Goal: Browse casually: Explore the website without a specific task or goal

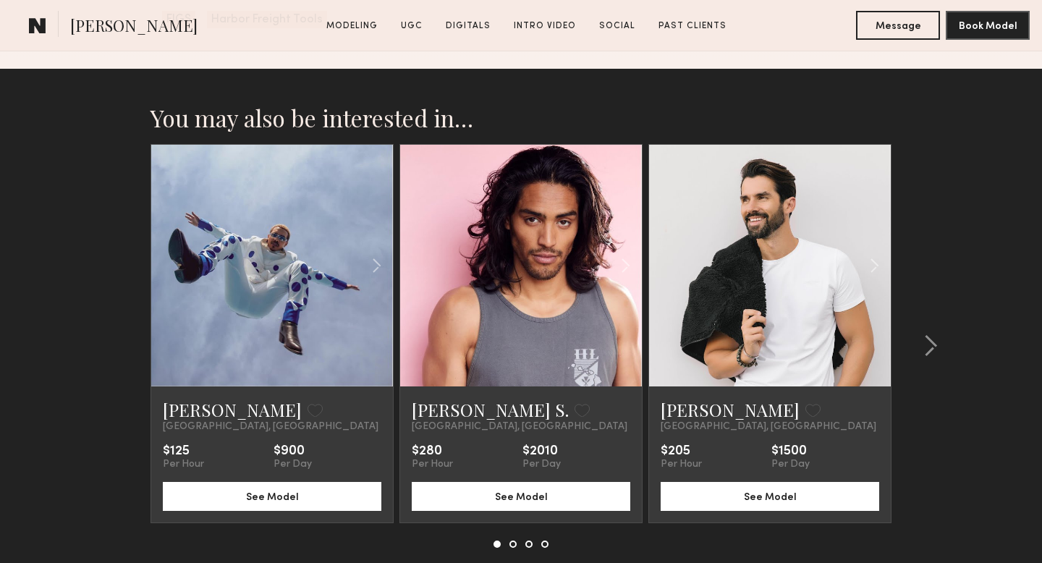
scroll to position [4116, 0]
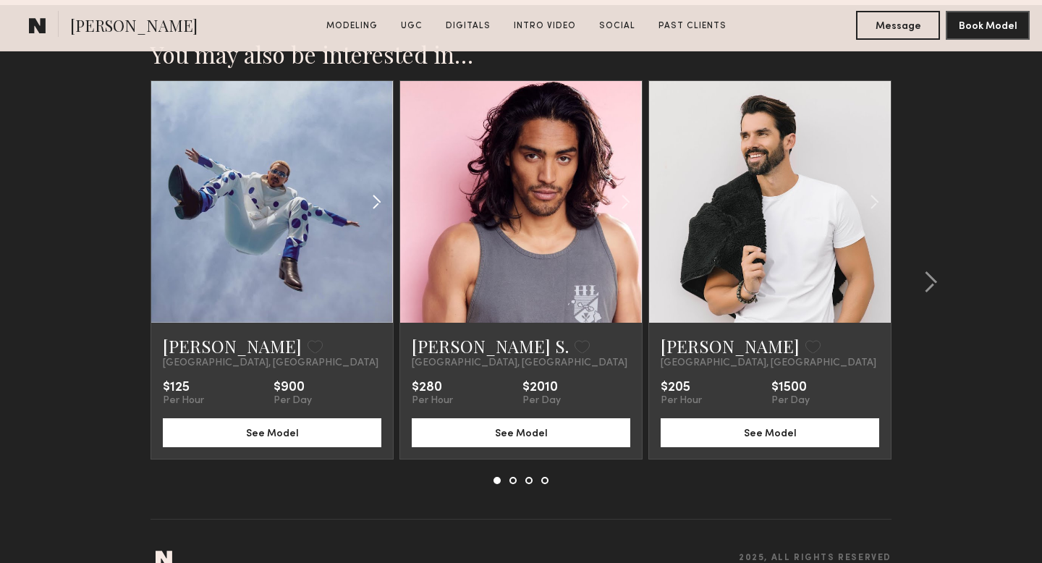
click at [373, 188] on common-icon at bounding box center [376, 201] width 21 height 27
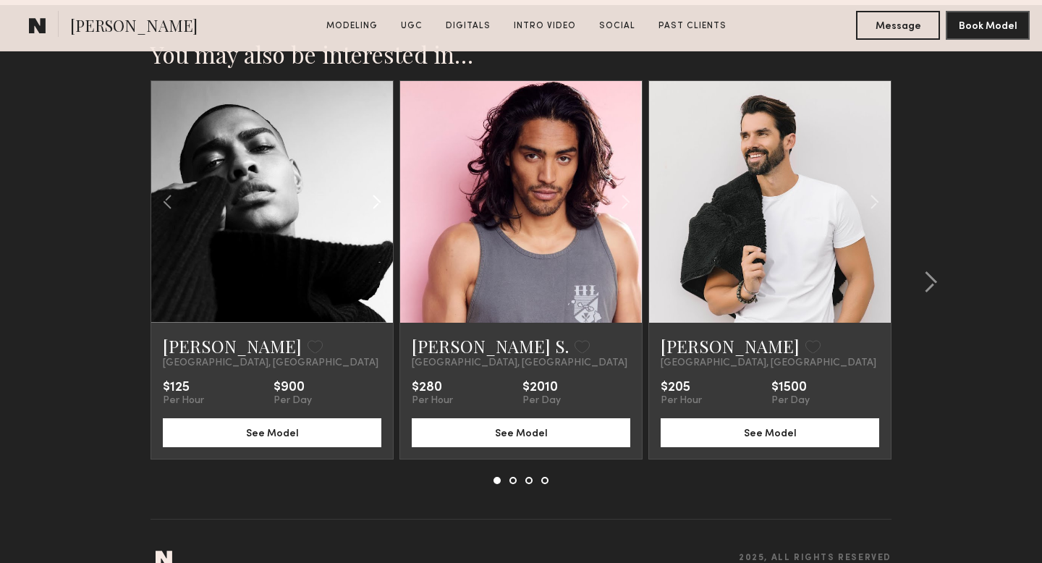
click at [373, 188] on common-icon at bounding box center [376, 201] width 21 height 27
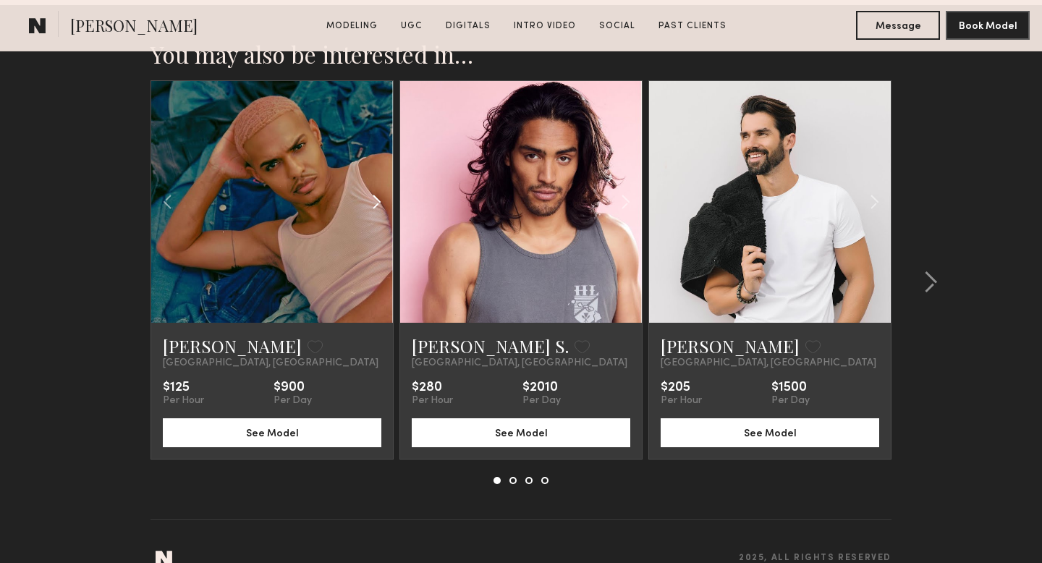
click at [373, 188] on common-icon at bounding box center [376, 201] width 21 height 27
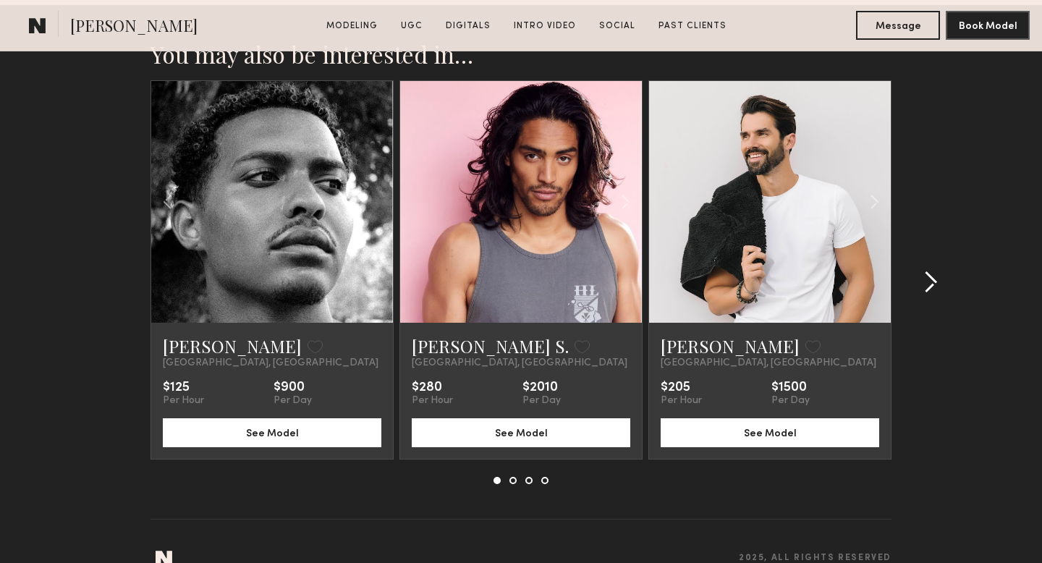
click at [931, 271] on common-icon at bounding box center [930, 282] width 14 height 23
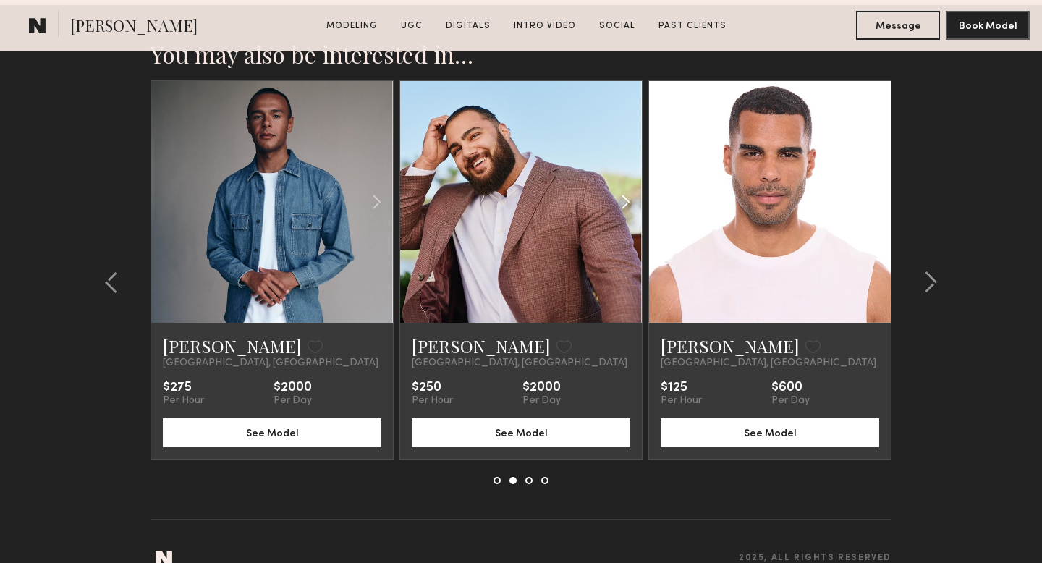
click at [624, 188] on common-icon at bounding box center [625, 201] width 21 height 27
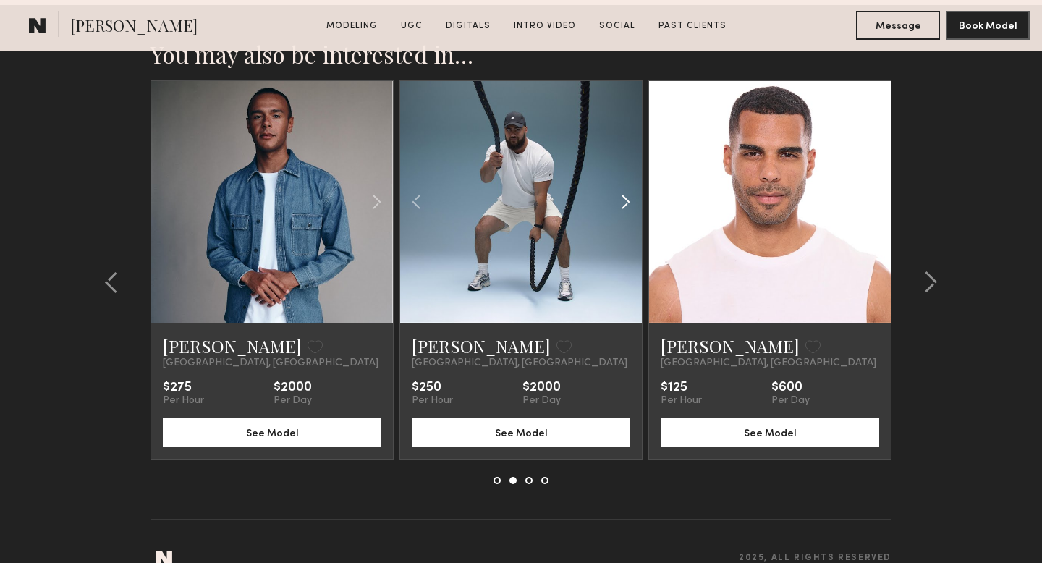
click at [624, 188] on common-icon at bounding box center [625, 201] width 21 height 27
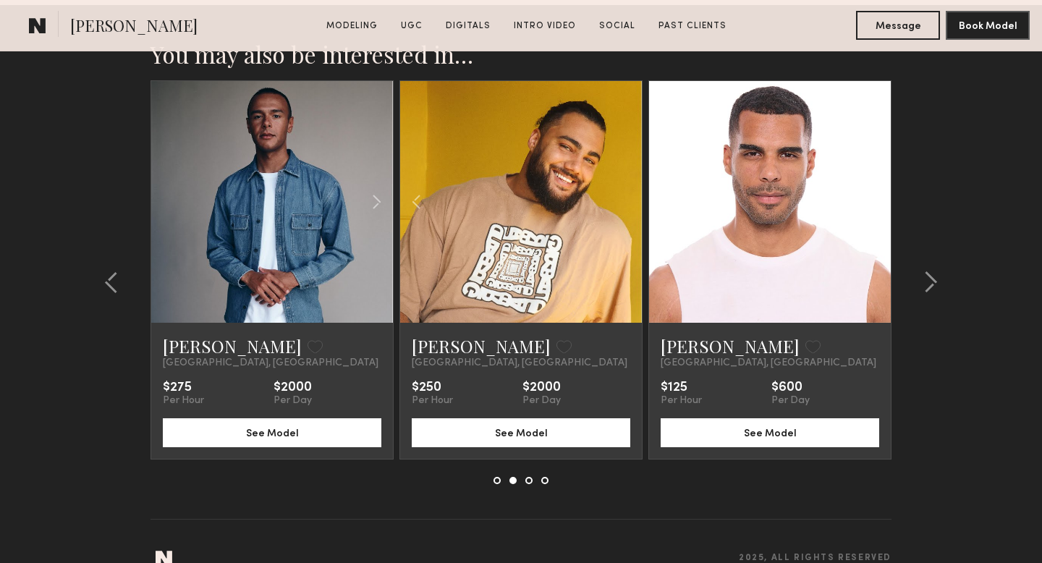
click at [624, 174] on div at bounding box center [521, 202] width 242 height 242
click at [377, 188] on common-icon at bounding box center [376, 201] width 21 height 27
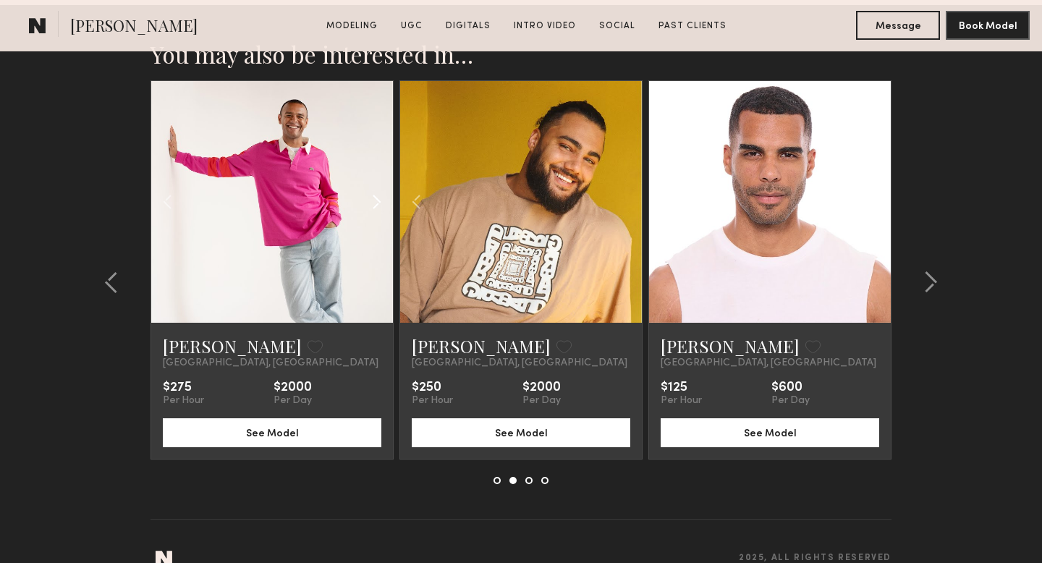
click at [377, 188] on common-icon at bounding box center [376, 201] width 21 height 27
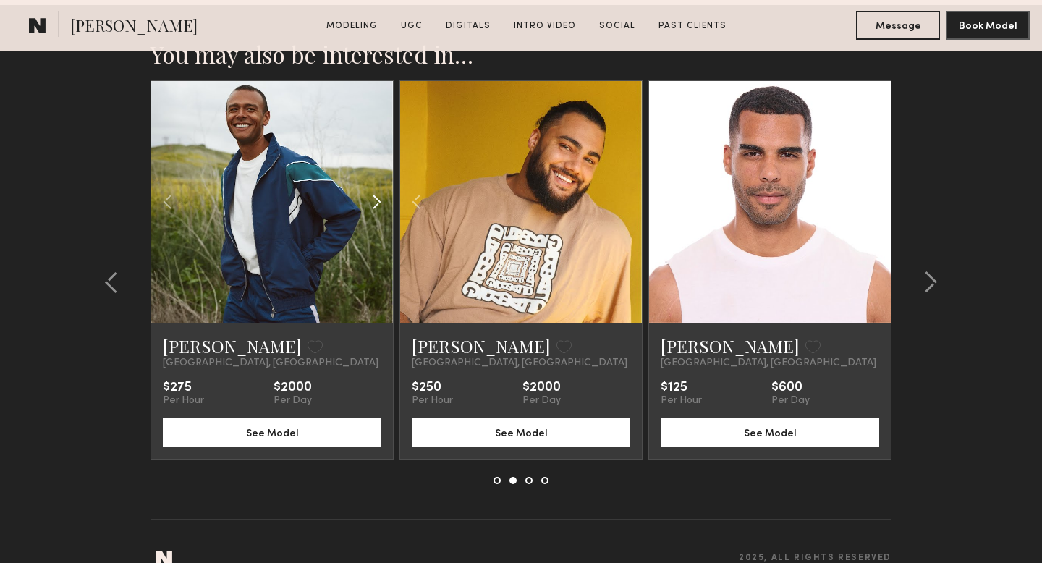
click at [377, 188] on common-icon at bounding box center [376, 201] width 21 height 27
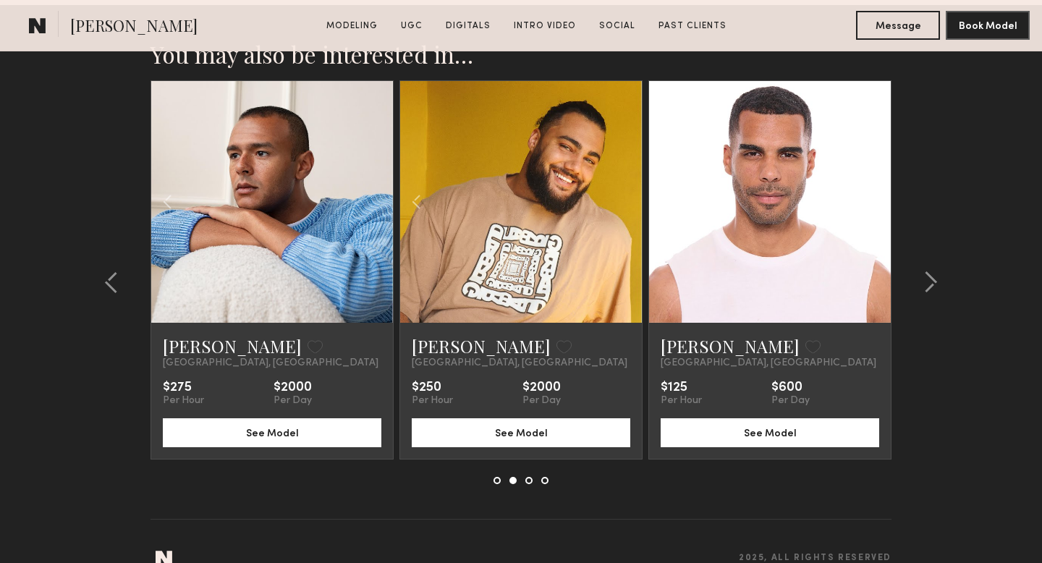
click at [377, 172] on div at bounding box center [272, 202] width 242 height 242
click at [934, 271] on common-icon at bounding box center [930, 282] width 14 height 23
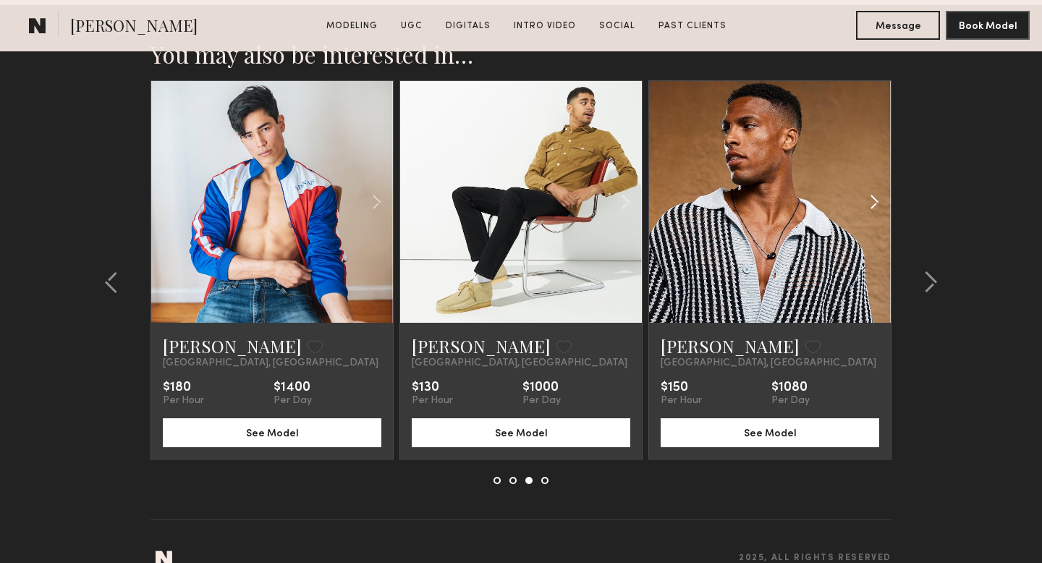
click at [871, 188] on common-icon at bounding box center [874, 201] width 21 height 27
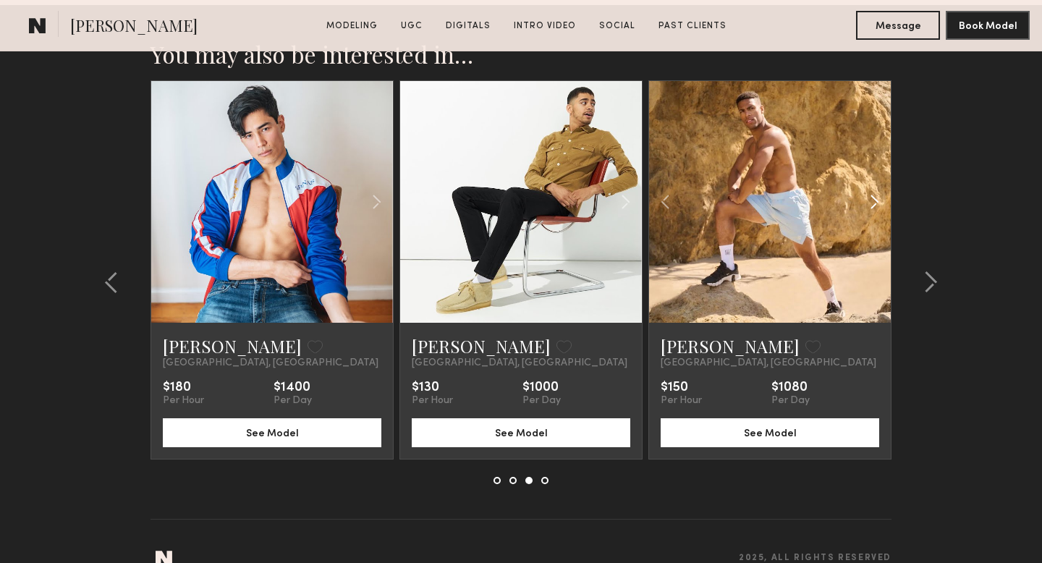
click at [871, 188] on common-icon at bounding box center [874, 201] width 21 height 27
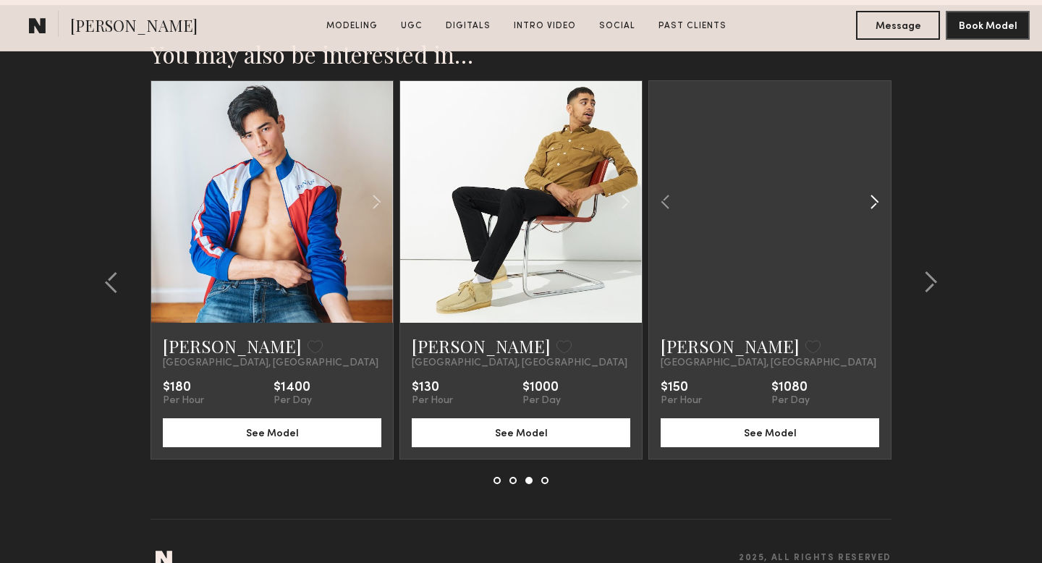
click at [871, 188] on common-icon at bounding box center [874, 201] width 21 height 27
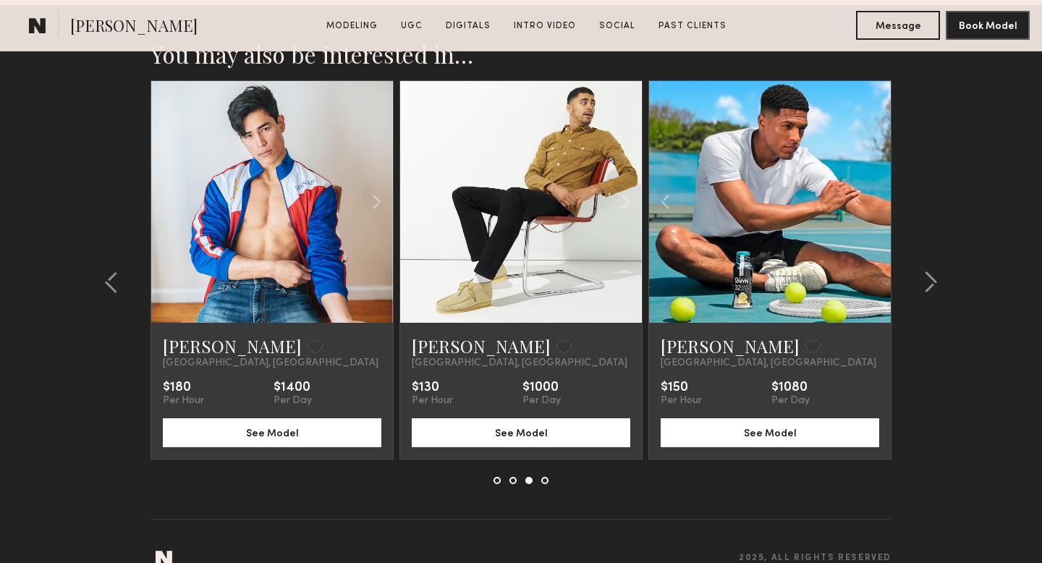
click at [871, 172] on div at bounding box center [770, 202] width 242 height 242
click at [623, 188] on common-icon at bounding box center [625, 201] width 21 height 27
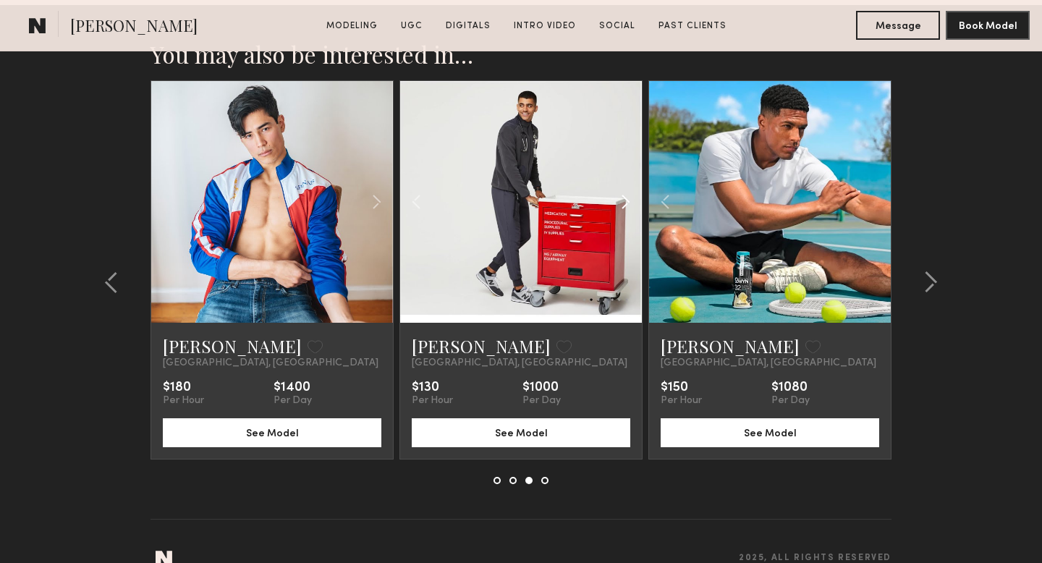
click at [623, 188] on common-icon at bounding box center [625, 201] width 21 height 27
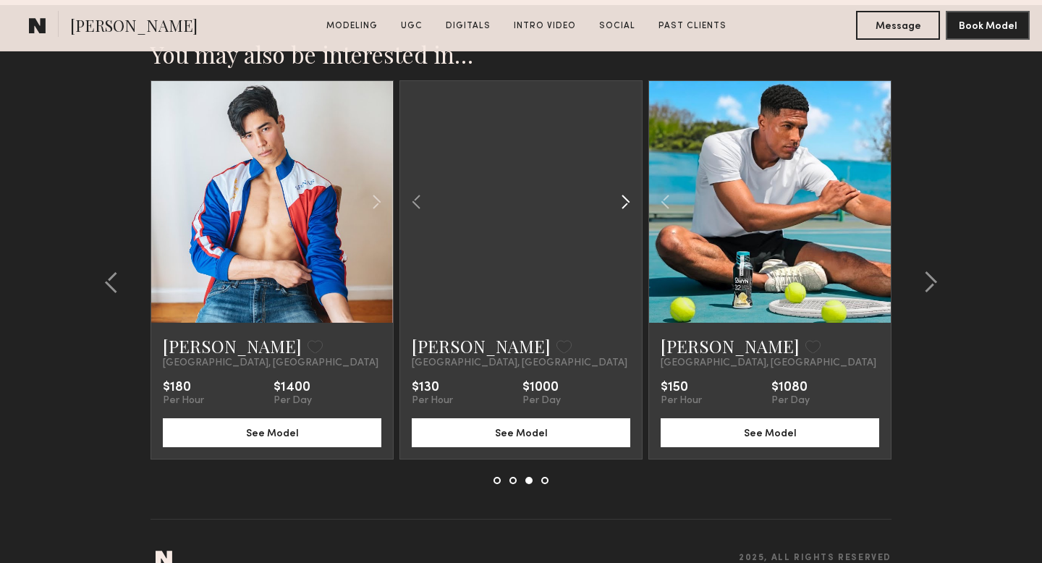
click at [623, 188] on common-icon at bounding box center [625, 201] width 21 height 27
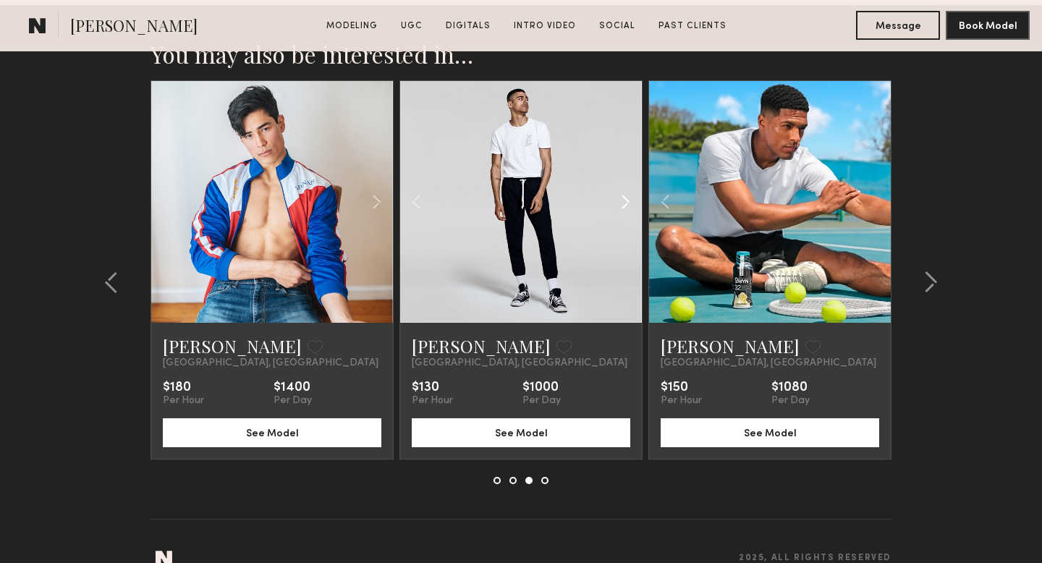
click at [623, 170] on div at bounding box center [521, 202] width 242 height 242
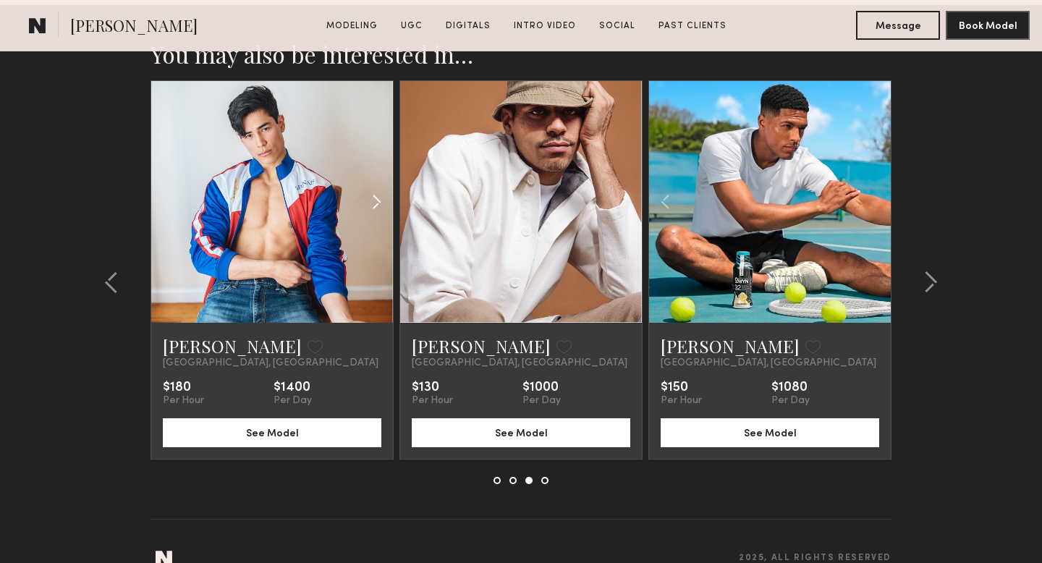
click at [380, 188] on common-icon at bounding box center [376, 201] width 21 height 27
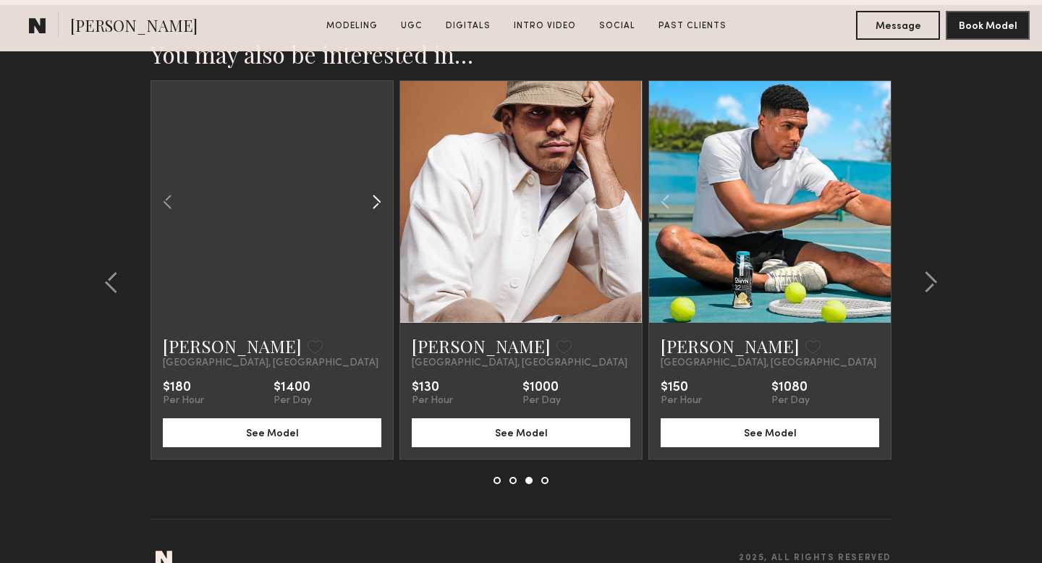
click at [380, 188] on common-icon at bounding box center [376, 201] width 21 height 27
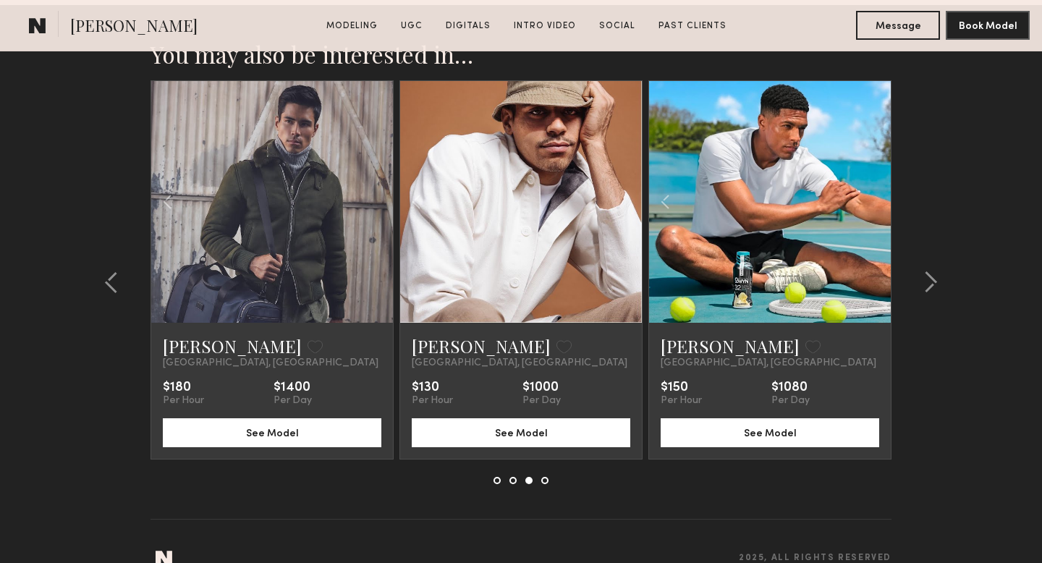
click at [380, 171] on div at bounding box center [272, 202] width 242 height 242
click at [412, 188] on common-icon at bounding box center [416, 201] width 21 height 27
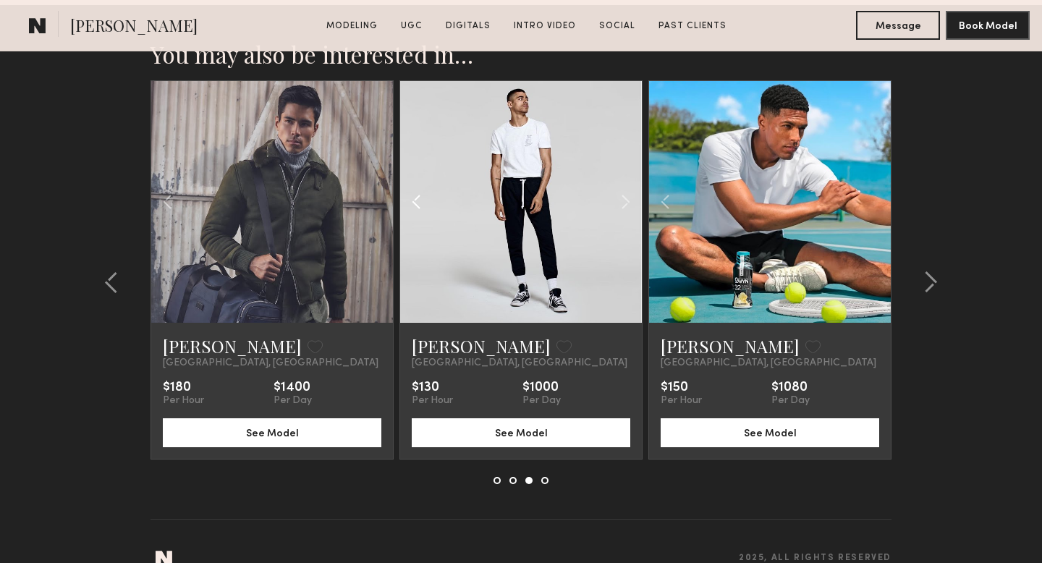
click at [412, 188] on common-icon at bounding box center [416, 201] width 21 height 27
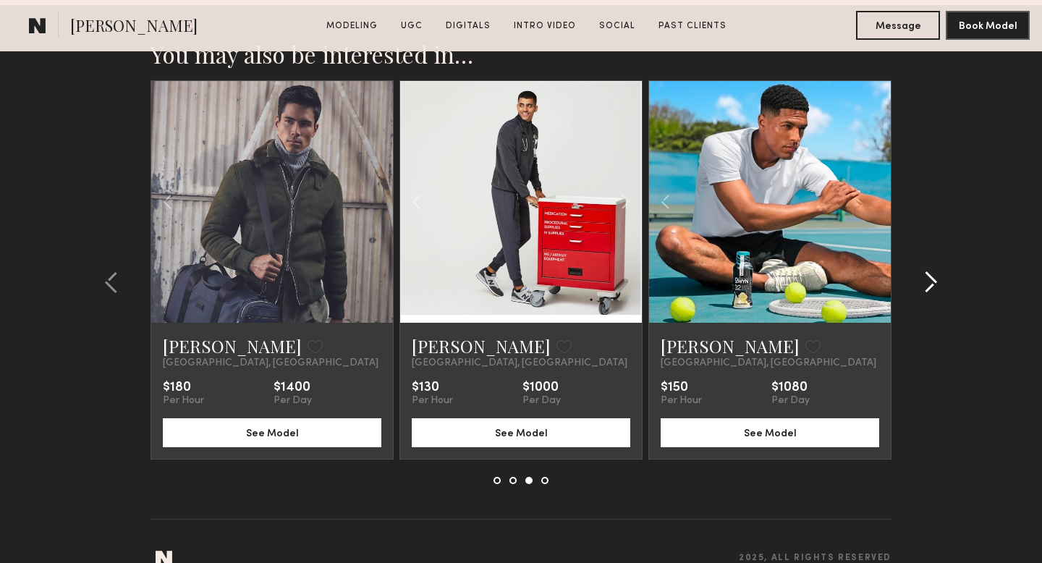
click at [923, 271] on common-icon at bounding box center [930, 282] width 14 height 23
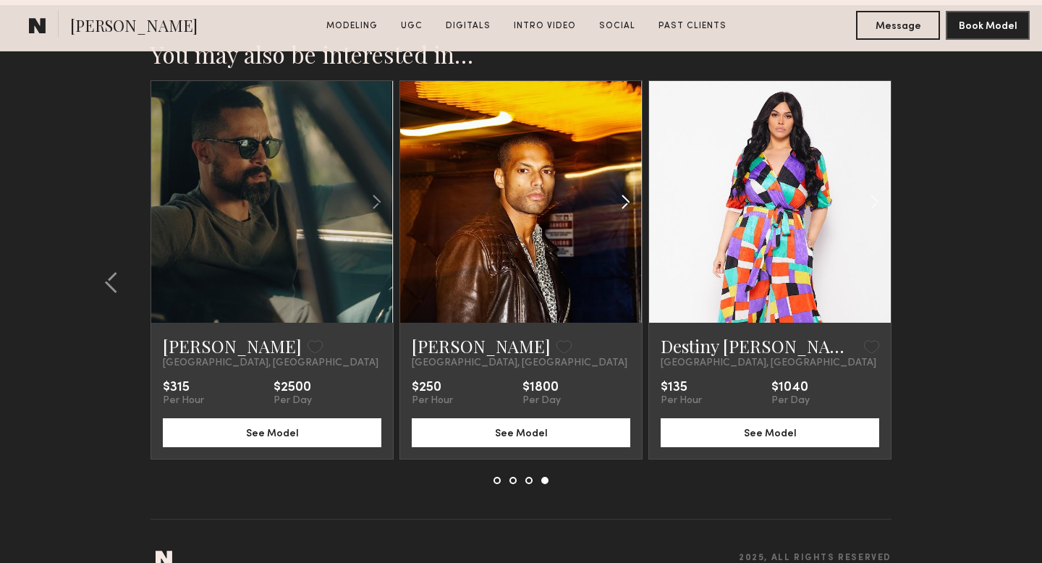
click at [620, 188] on common-icon at bounding box center [625, 201] width 21 height 27
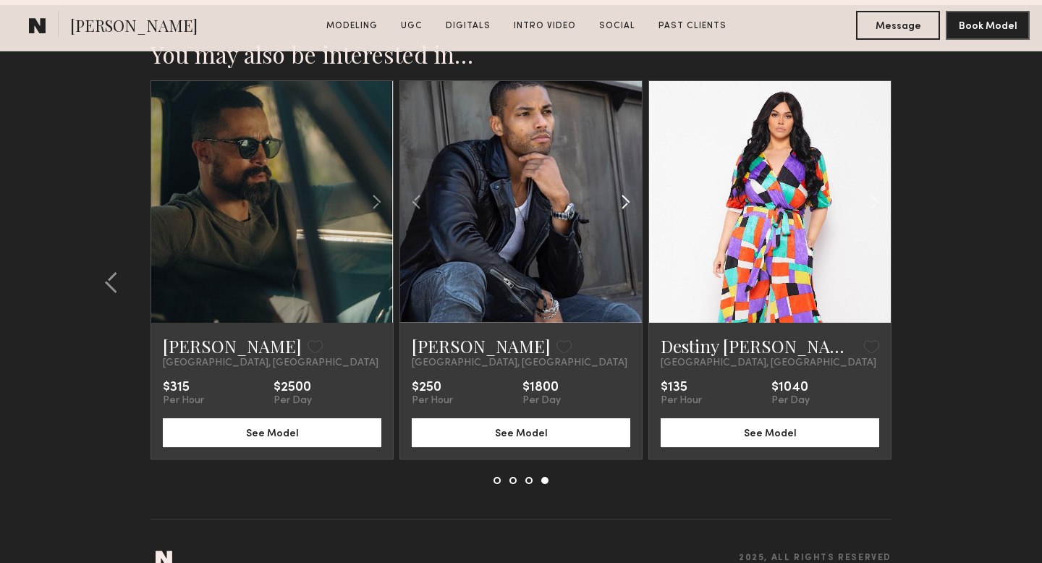
click at [620, 188] on common-icon at bounding box center [625, 201] width 21 height 27
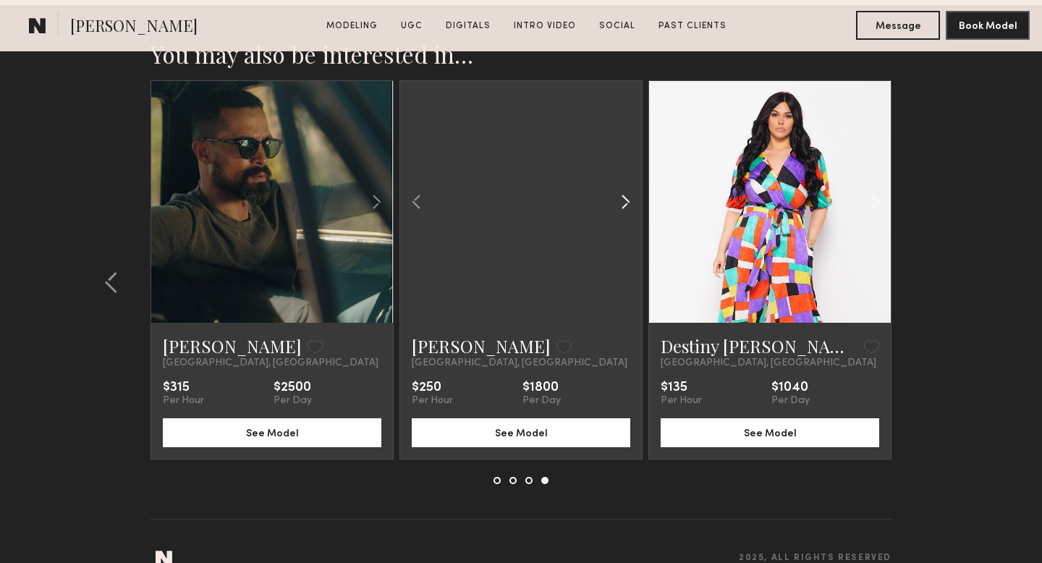
click at [620, 188] on common-icon at bounding box center [625, 201] width 21 height 27
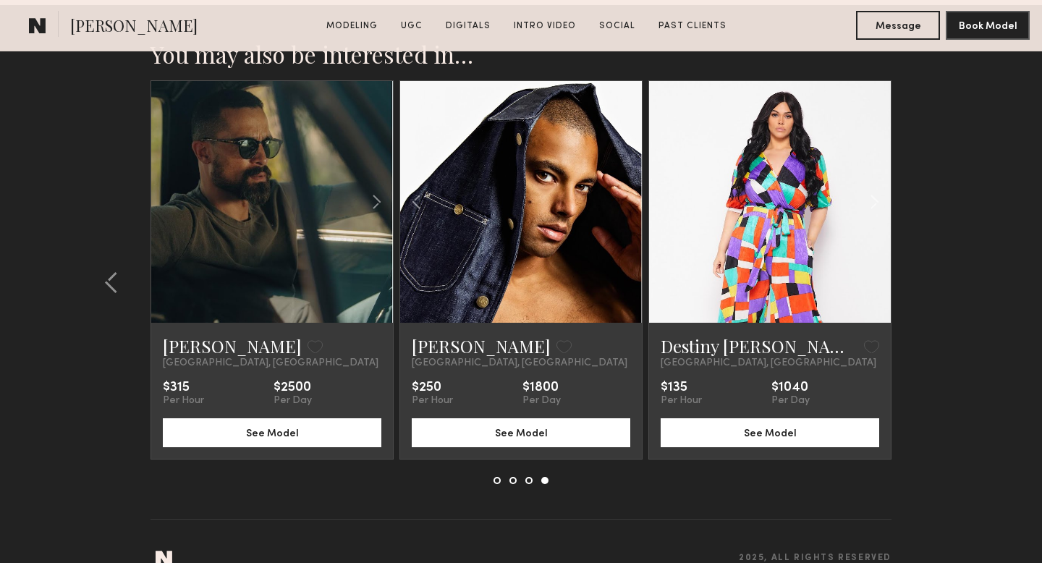
click at [620, 177] on div at bounding box center [521, 202] width 242 height 242
click at [380, 188] on common-icon at bounding box center [376, 201] width 21 height 27
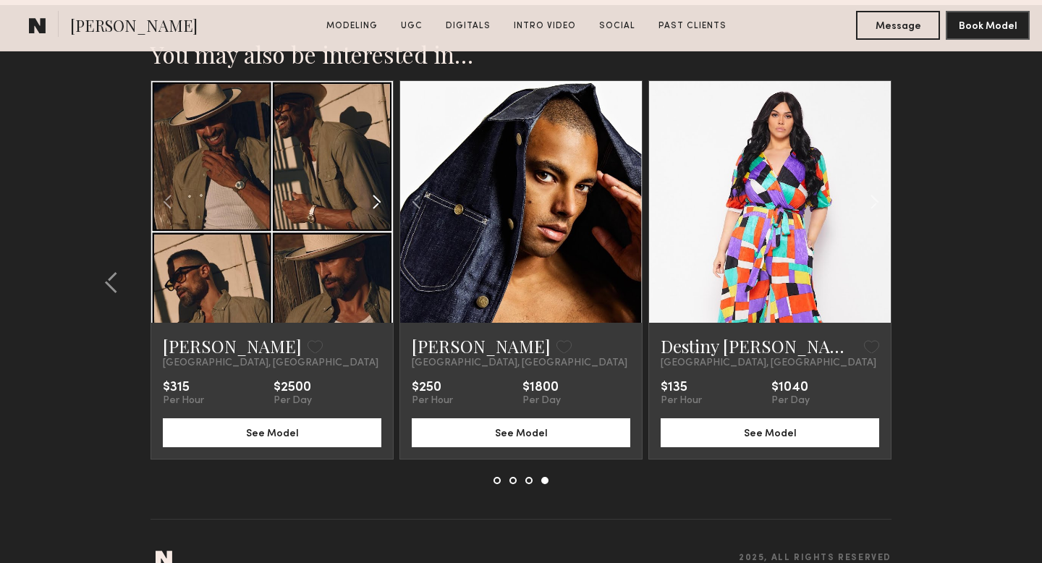
click at [380, 188] on common-icon at bounding box center [376, 201] width 21 height 27
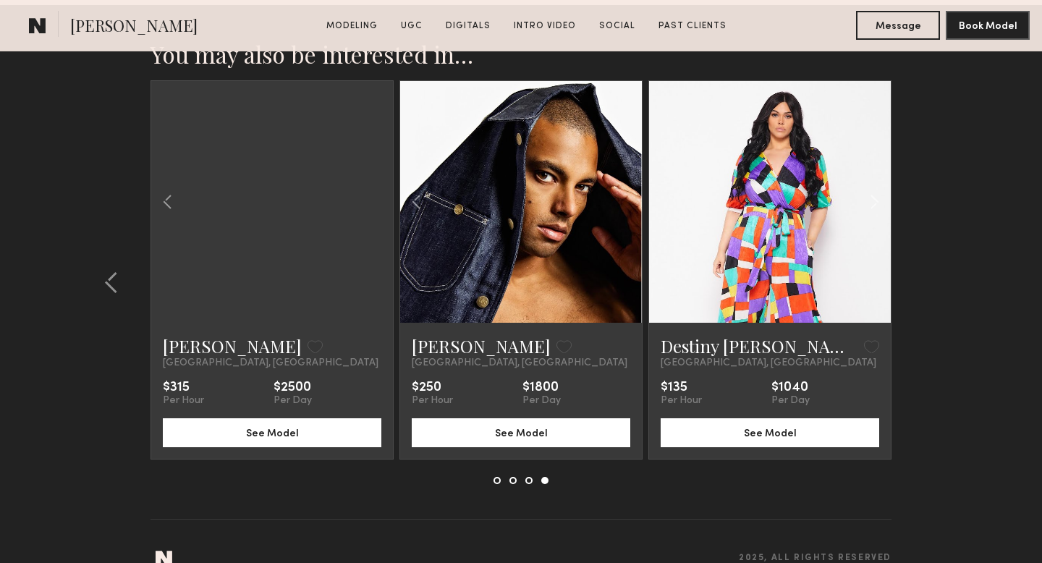
click at [380, 165] on div at bounding box center [272, 202] width 242 height 242
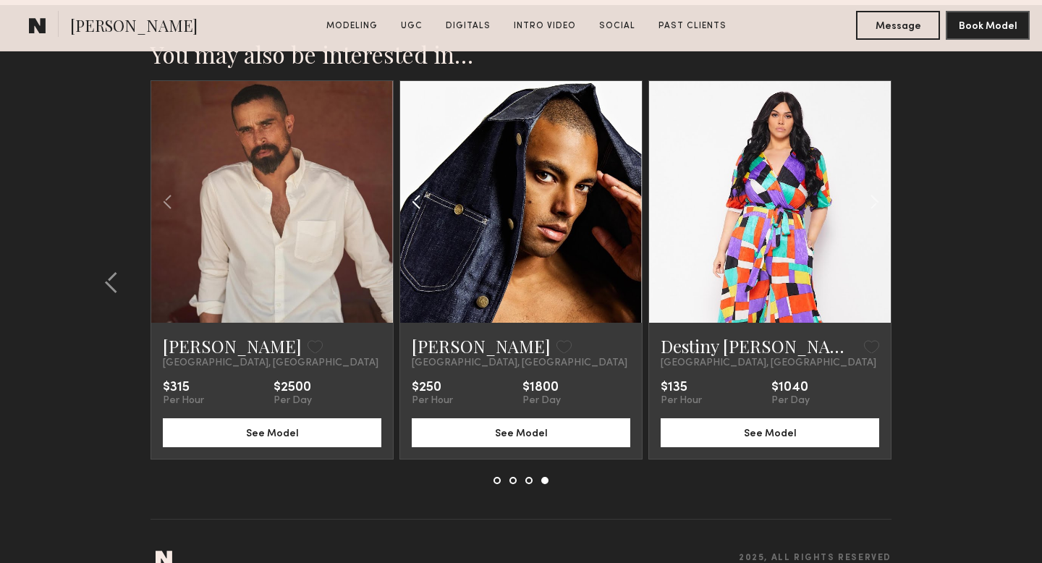
click at [412, 188] on common-icon at bounding box center [416, 201] width 21 height 27
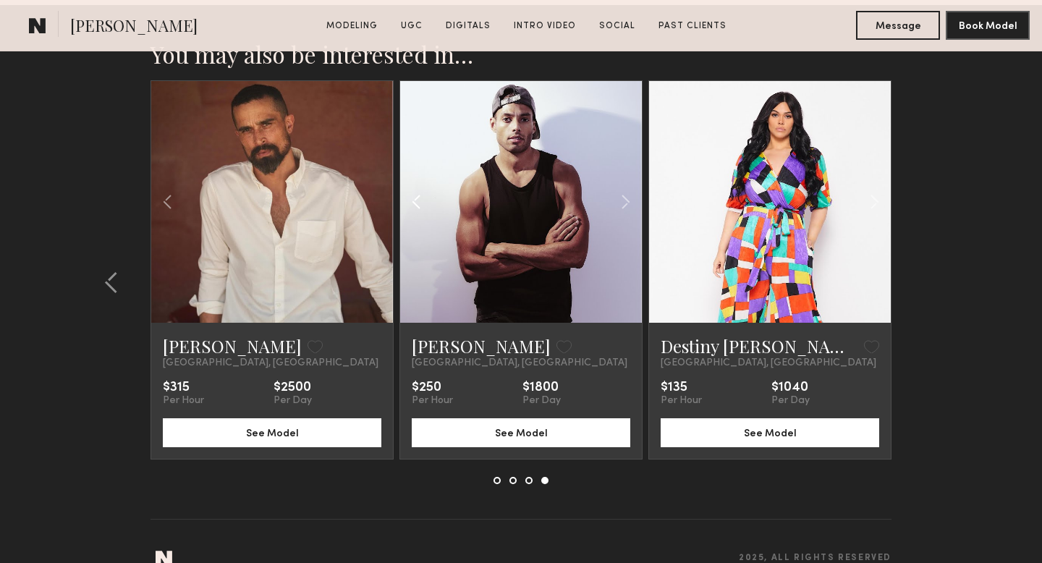
click at [412, 188] on common-icon at bounding box center [416, 201] width 21 height 27
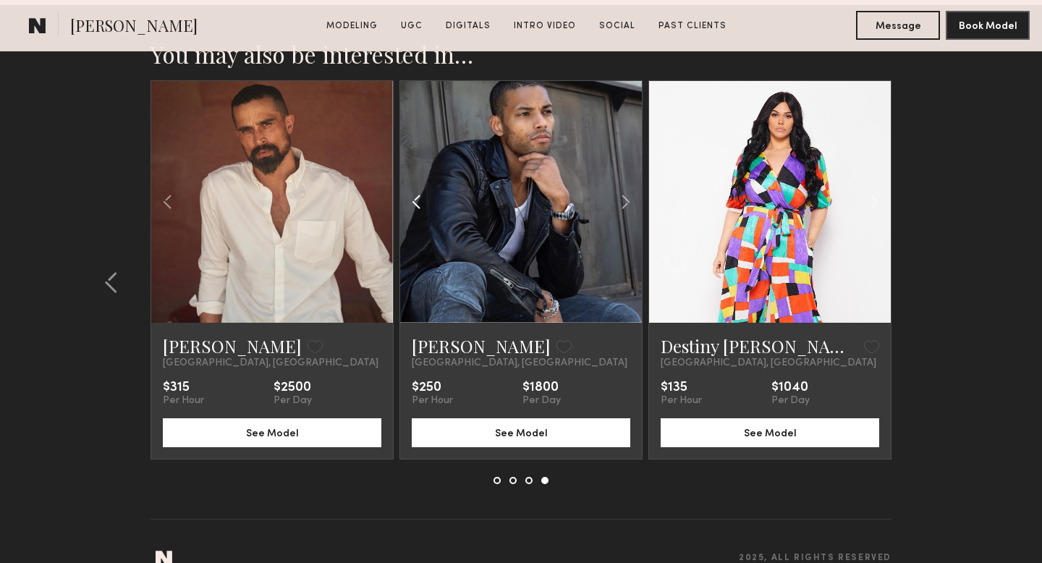
click at [412, 188] on common-icon at bounding box center [416, 201] width 21 height 27
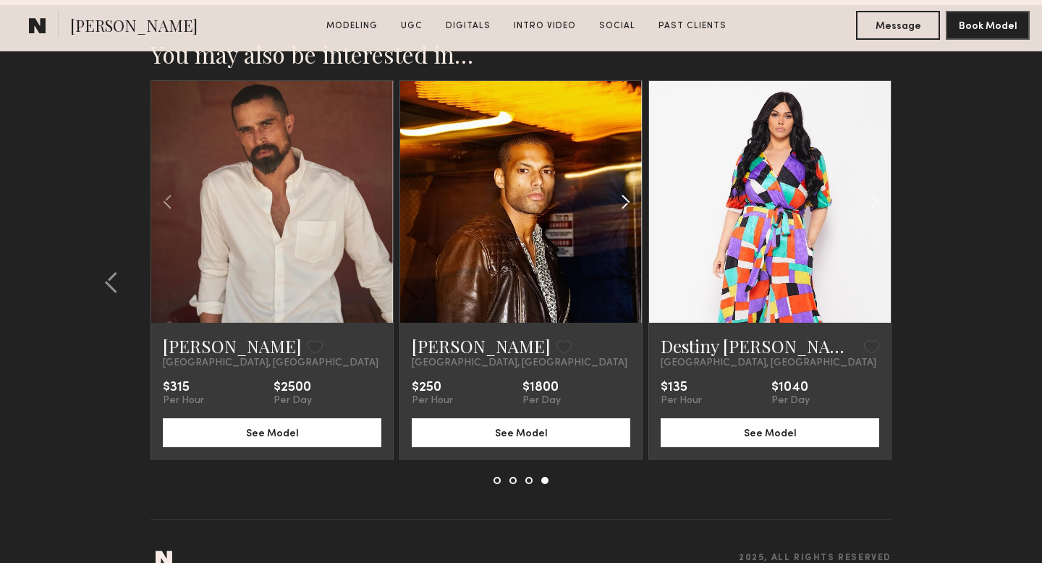
click at [620, 188] on common-icon at bounding box center [625, 201] width 21 height 27
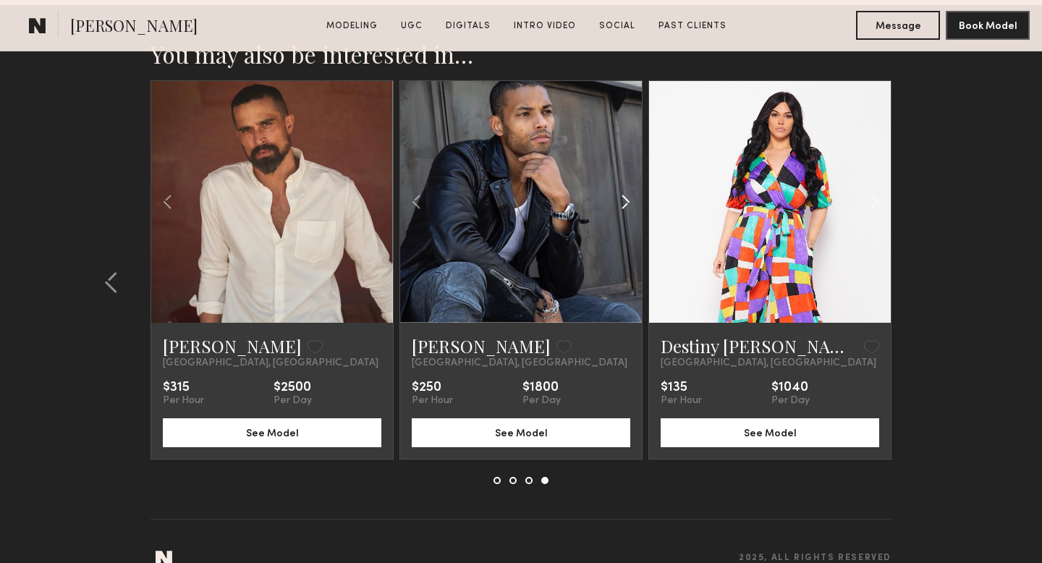
click at [620, 188] on common-icon at bounding box center [625, 201] width 21 height 27
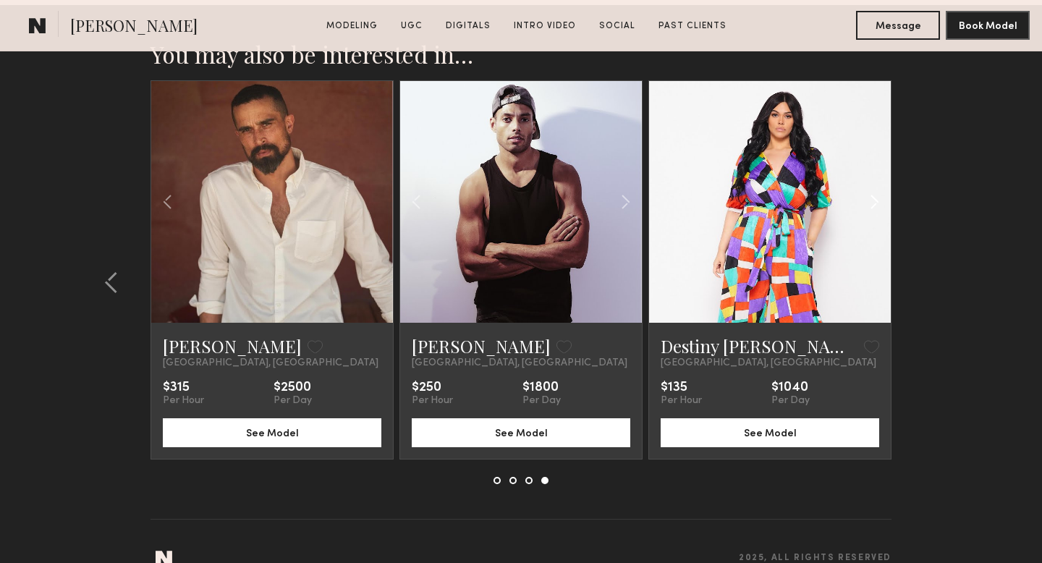
click at [874, 188] on common-icon at bounding box center [874, 201] width 21 height 27
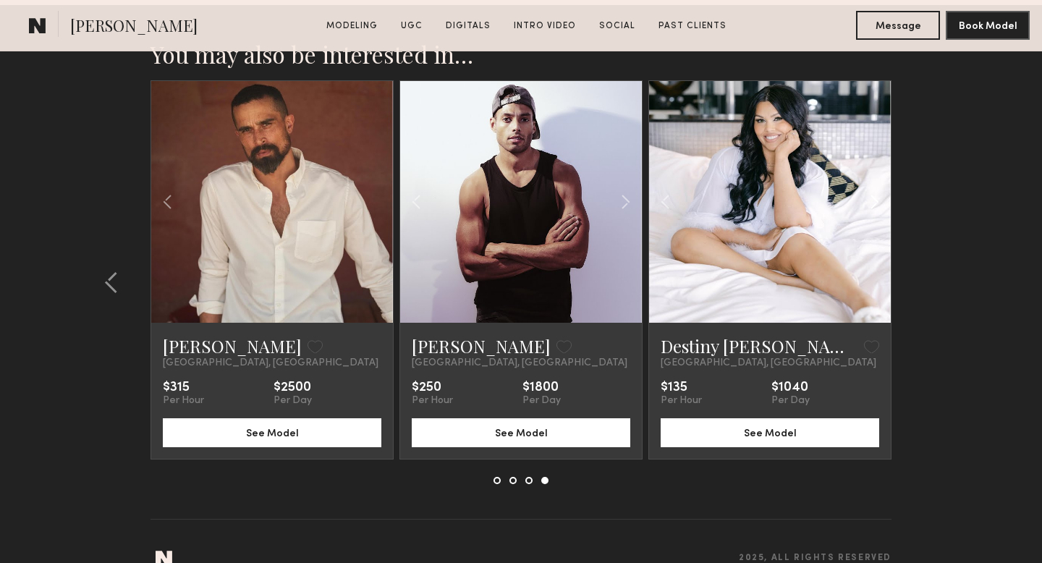
click at [874, 188] on common-icon at bounding box center [874, 201] width 21 height 27
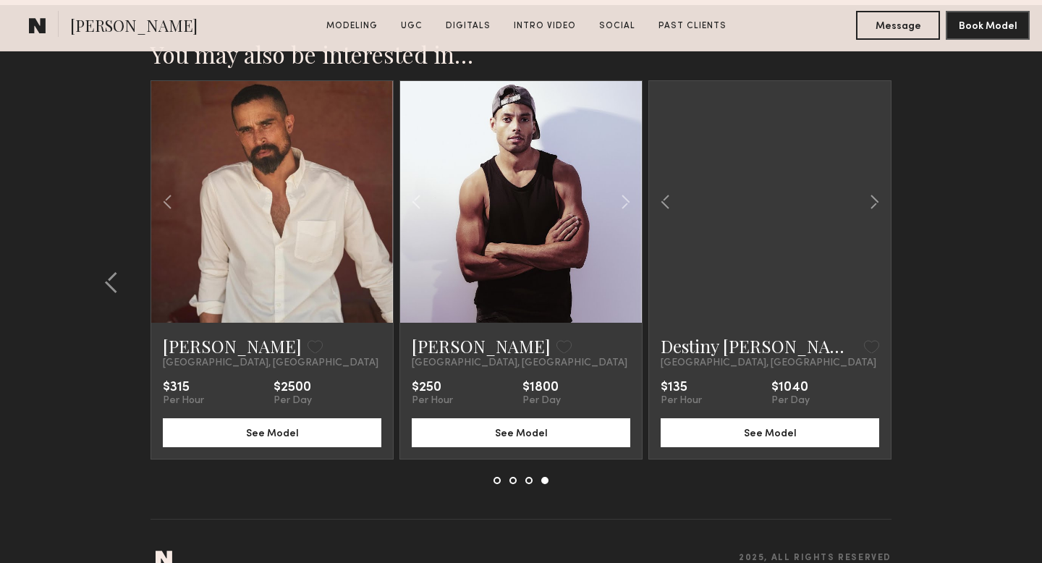
click at [915, 179] on section "You may also be interested in… [PERSON_NAME] Favorite [GEOGRAPHIC_DATA], [GEOGR…" at bounding box center [521, 297] width 1042 height 585
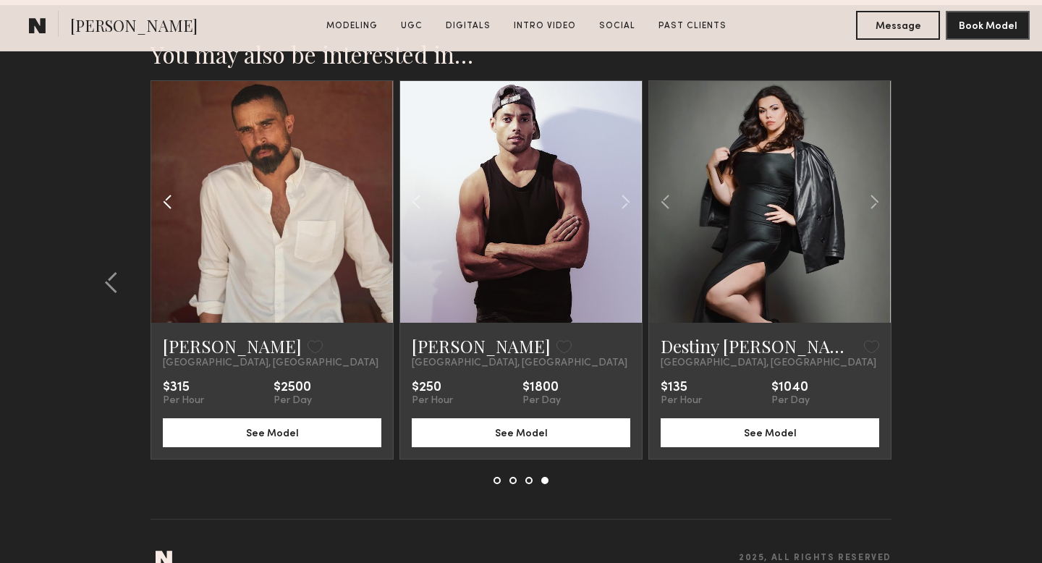
click at [185, 180] on div at bounding box center [191, 202] width 80 height 242
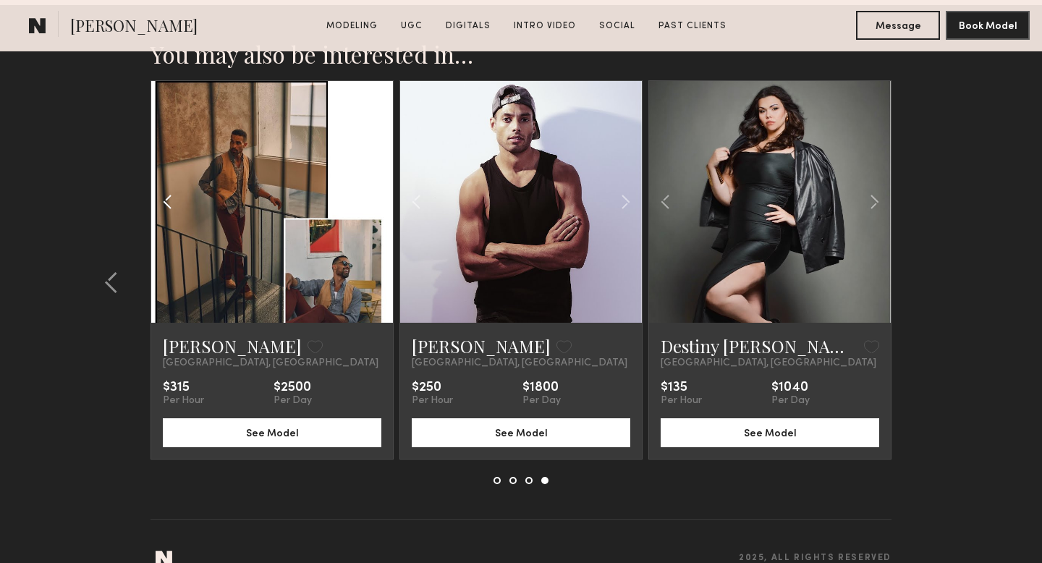
click at [172, 188] on common-icon at bounding box center [167, 201] width 21 height 27
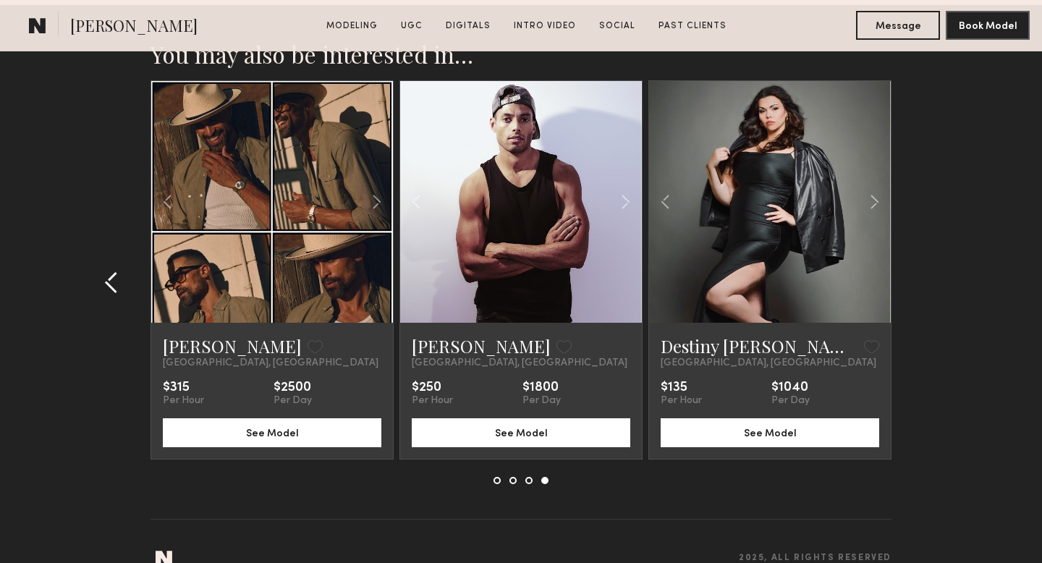
click at [121, 271] on button at bounding box center [115, 282] width 23 height 23
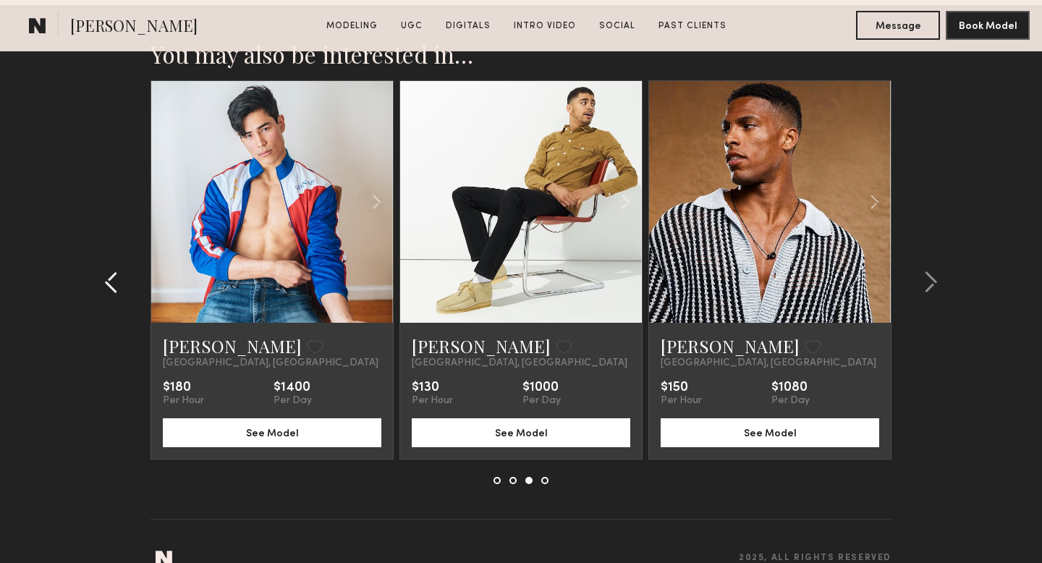
click at [121, 271] on button at bounding box center [115, 282] width 23 height 23
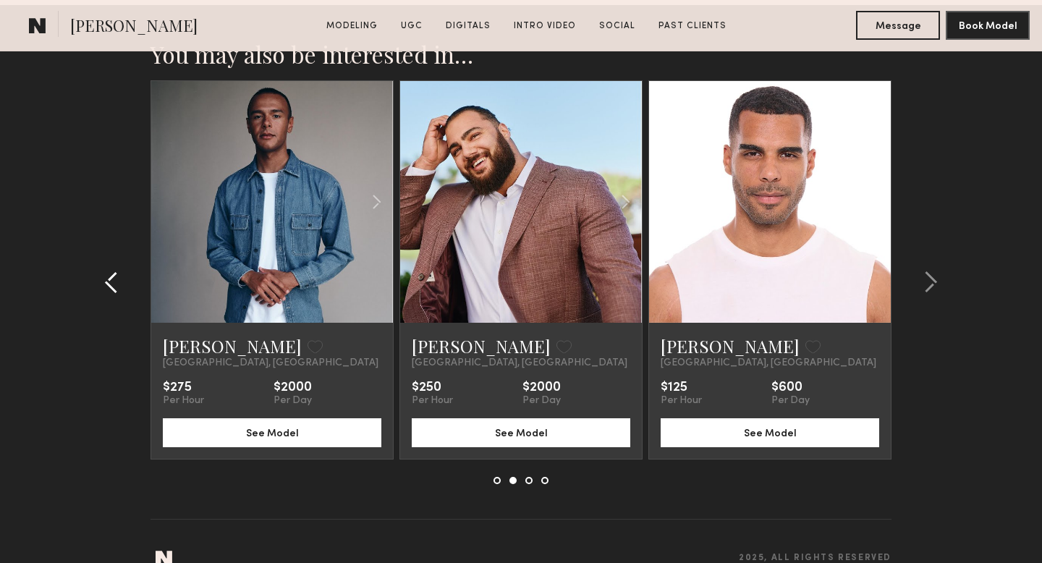
click at [121, 271] on button at bounding box center [115, 282] width 23 height 23
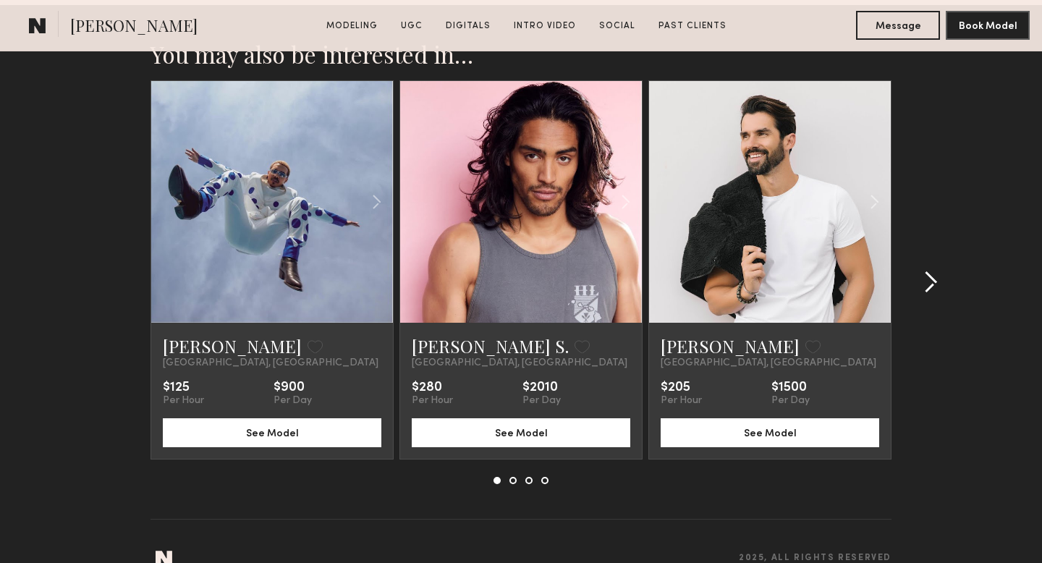
click at [931, 240] on div at bounding box center [925, 282] width 69 height 404
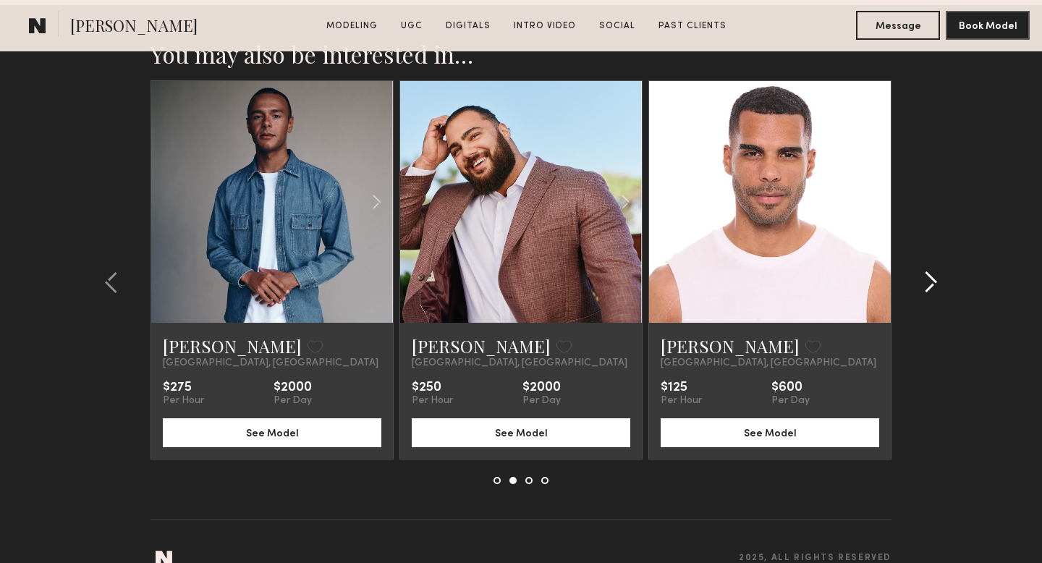
click at [931, 240] on div at bounding box center [925, 282] width 69 height 404
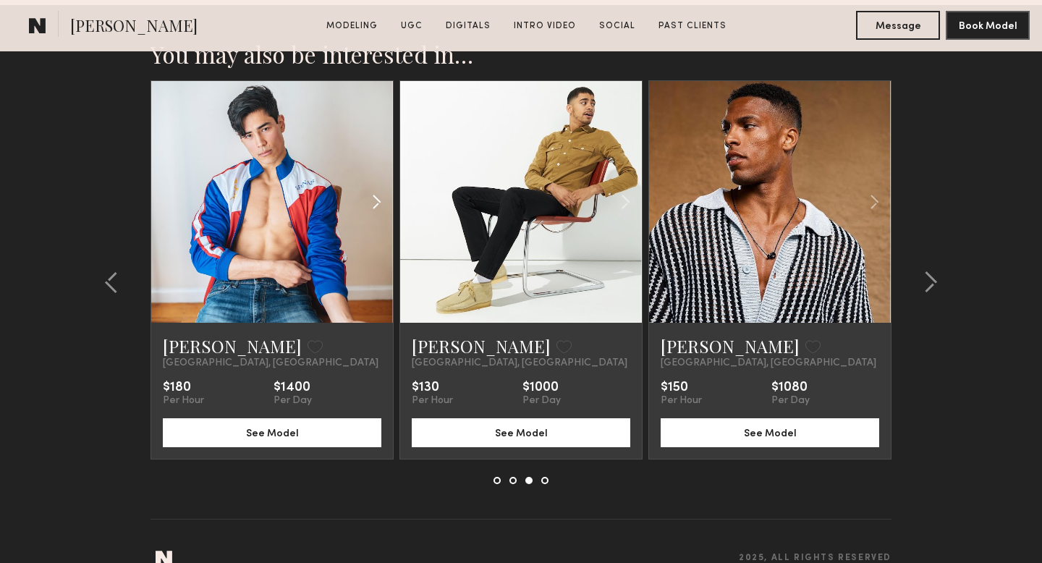
click at [378, 188] on common-icon at bounding box center [376, 201] width 21 height 27
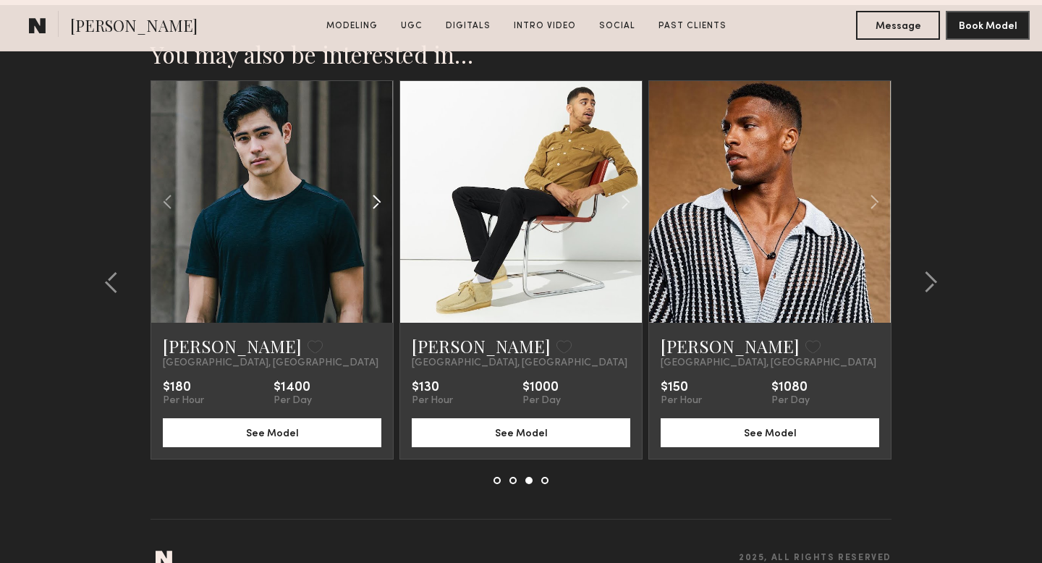
click at [378, 188] on common-icon at bounding box center [376, 201] width 21 height 27
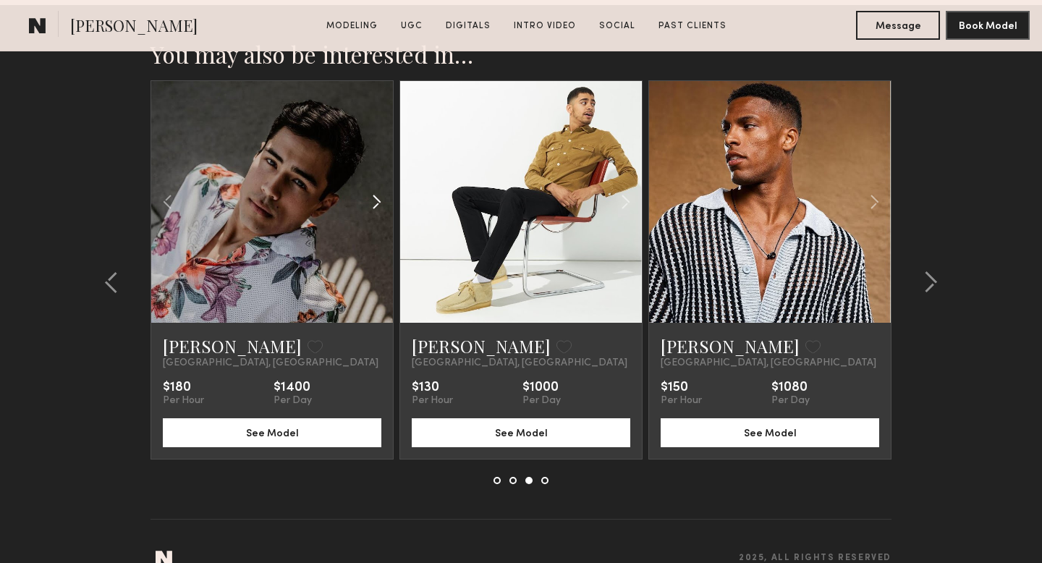
click at [378, 188] on common-icon at bounding box center [376, 201] width 21 height 27
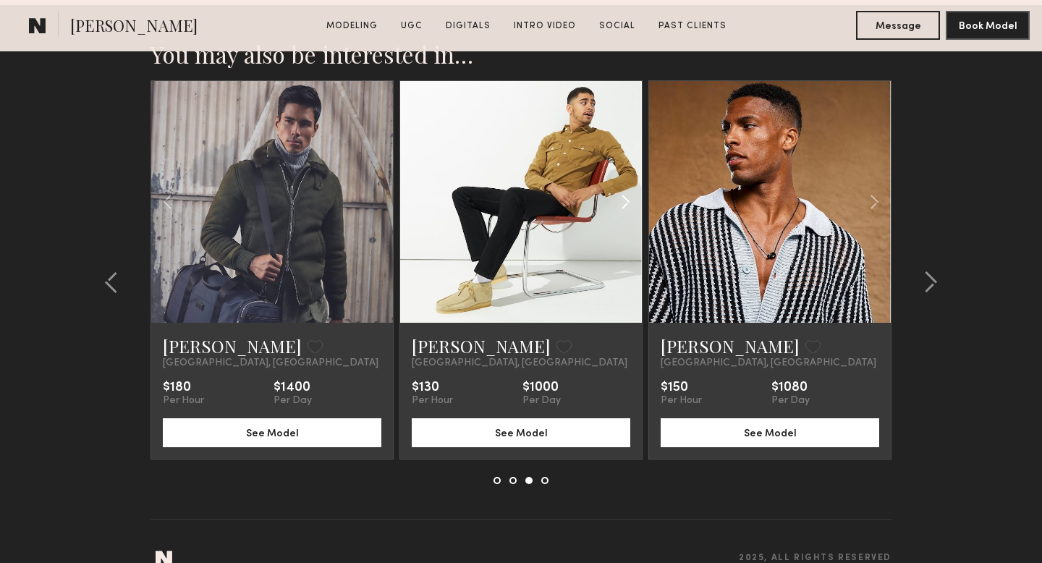
click at [630, 188] on common-icon at bounding box center [625, 201] width 21 height 27
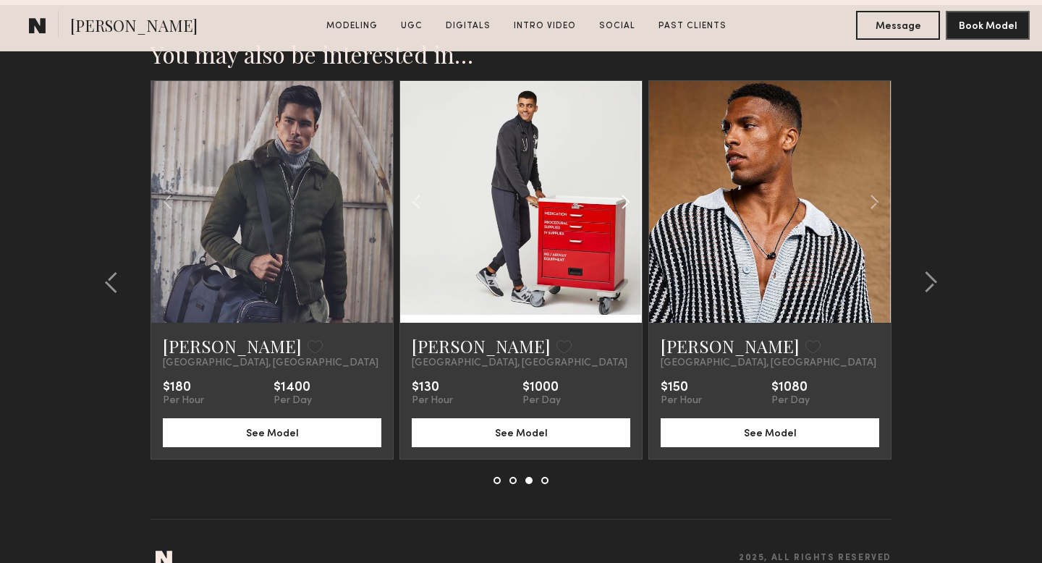
click at [630, 188] on common-icon at bounding box center [625, 201] width 21 height 27
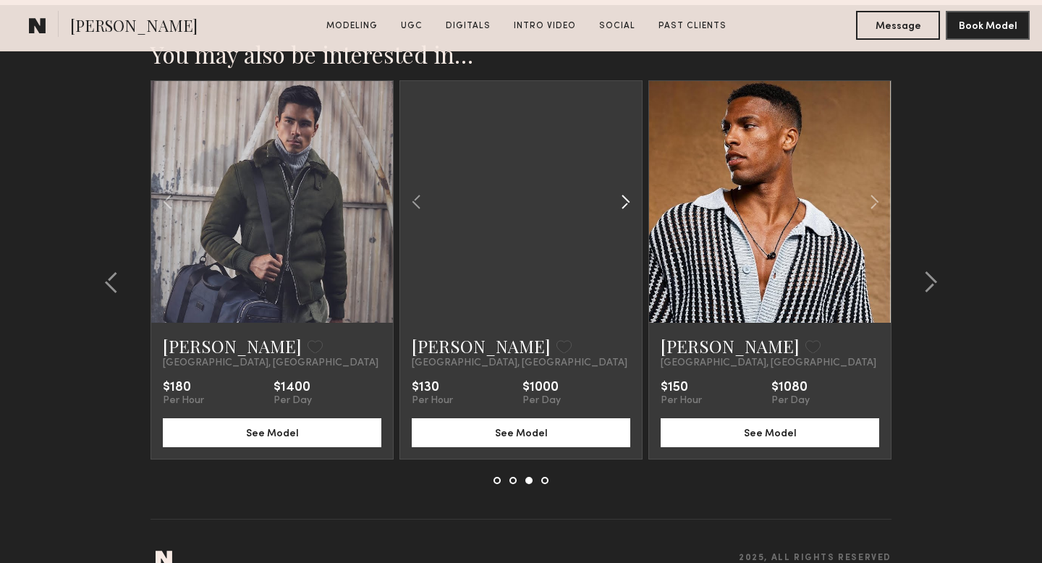
click at [630, 188] on common-icon at bounding box center [625, 201] width 21 height 27
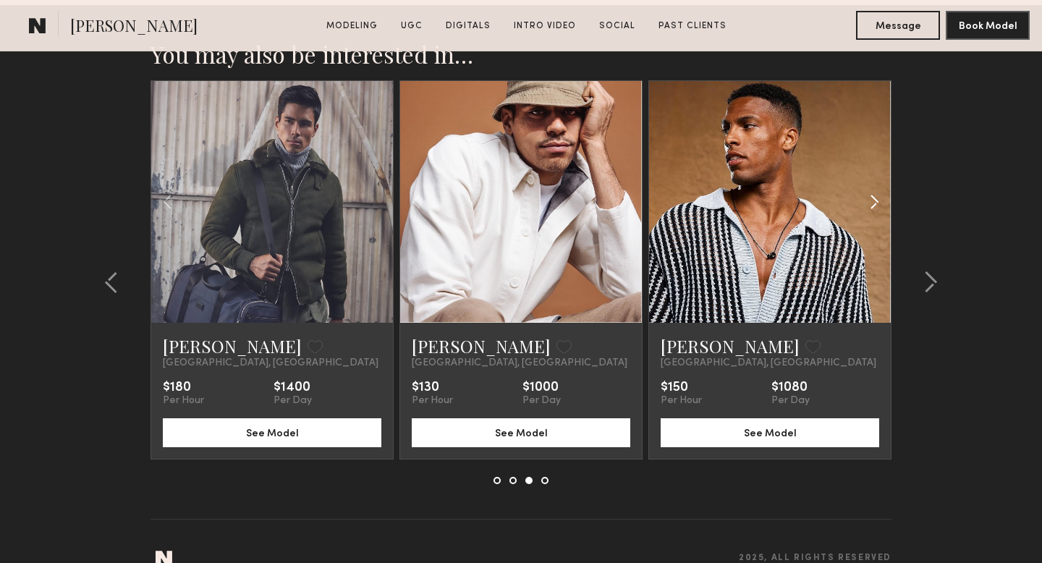
click at [868, 188] on common-icon at bounding box center [874, 201] width 21 height 27
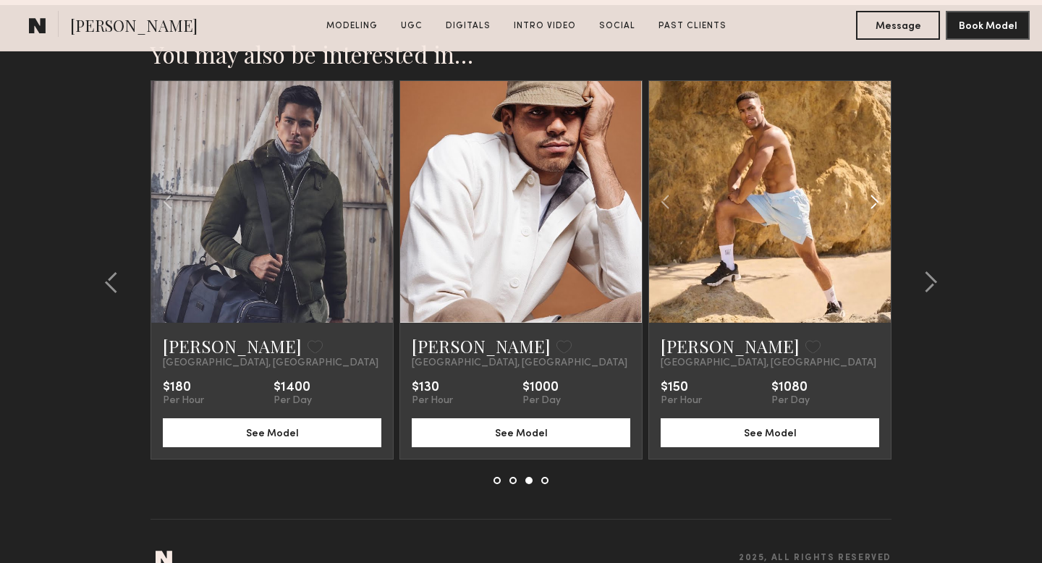
click at [868, 188] on common-icon at bounding box center [874, 201] width 21 height 27
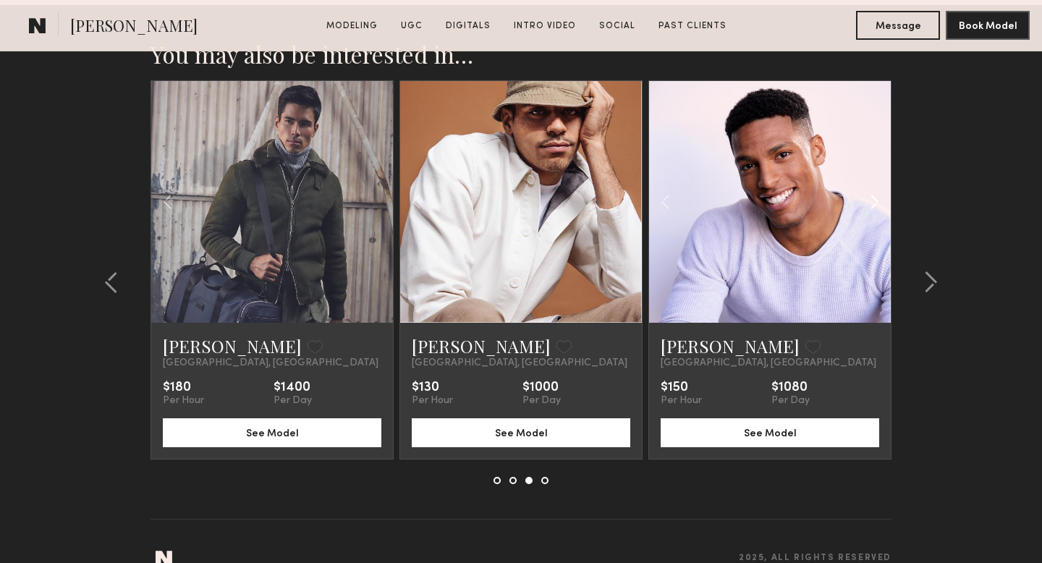
click at [868, 188] on common-icon at bounding box center [874, 201] width 21 height 27
click at [868, 173] on div at bounding box center [770, 202] width 242 height 242
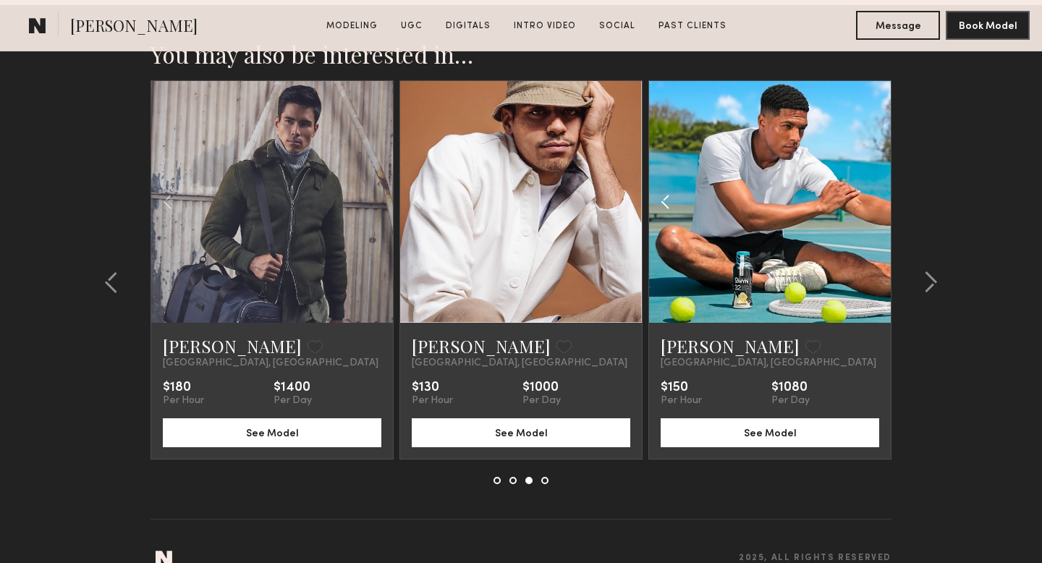
click at [669, 188] on common-icon at bounding box center [665, 201] width 21 height 27
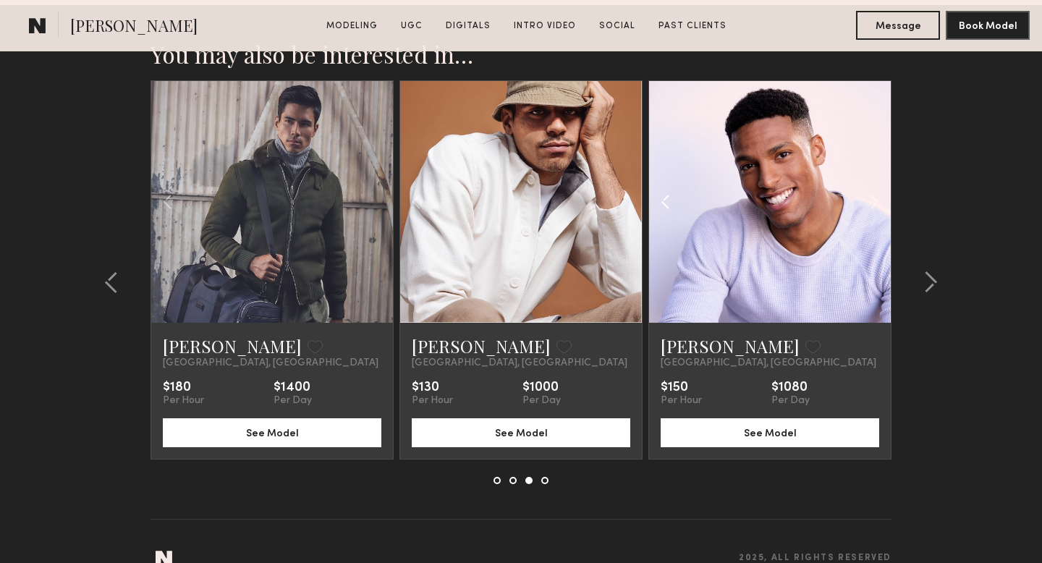
click at [669, 188] on common-icon at bounding box center [665, 201] width 21 height 27
